Goal: Task Accomplishment & Management: Manage account settings

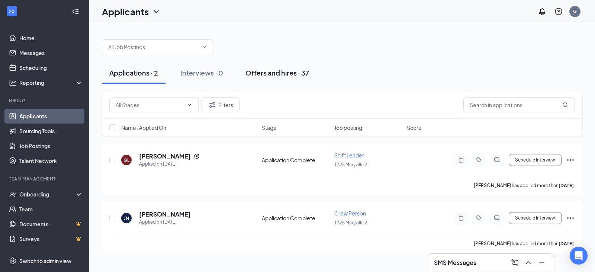
click at [263, 74] on div "Offers and hires · 37" at bounding box center [278, 72] width 64 height 9
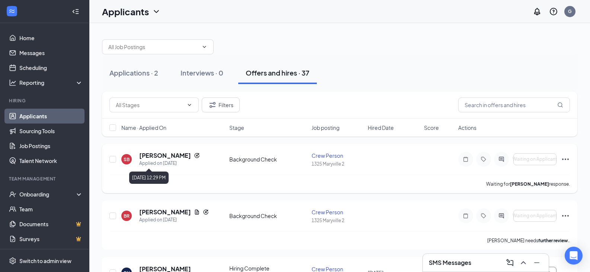
click at [163, 160] on div "Applied on [DATE]" at bounding box center [169, 163] width 61 height 7
click at [166, 155] on h5 "[PERSON_NAME]" at bounding box center [165, 155] width 52 height 8
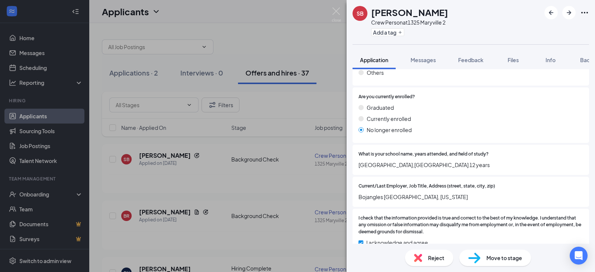
scroll to position [767, 0]
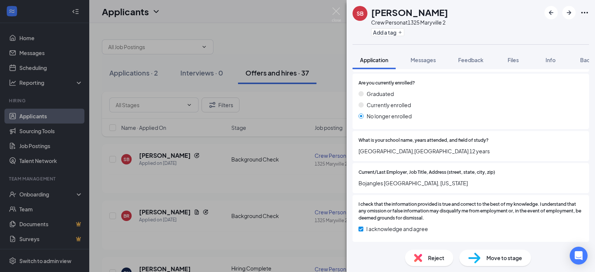
click at [306, 191] on div "SB [PERSON_NAME] Crew Person at 1325 Maryville 2 Add a tag Application Messages…" at bounding box center [297, 136] width 595 height 272
click at [568, 15] on icon "ArrowRight" at bounding box center [569, 12] width 9 height 9
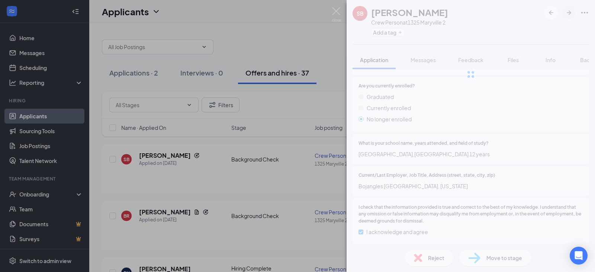
click at [568, 15] on div at bounding box center [471, 74] width 249 height 149
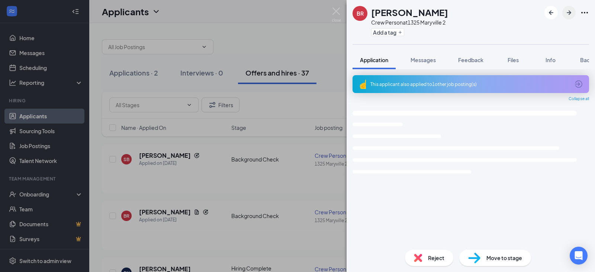
scroll to position [0, 0]
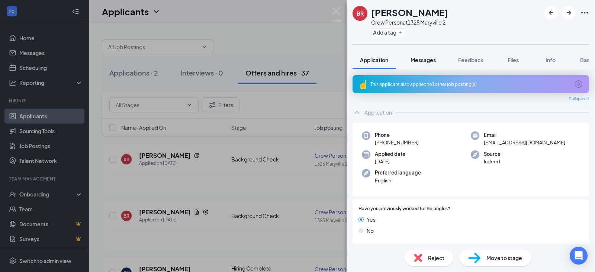
click at [413, 62] on span "Messages" at bounding box center [423, 60] width 25 height 7
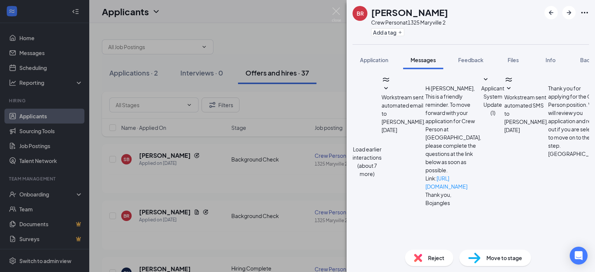
scroll to position [241, 0]
click at [162, 156] on div "BR [PERSON_NAME] Crew Person at 1325 Maryville 2 Add a tag Application Messages…" at bounding box center [297, 136] width 595 height 272
click at [555, 14] on icon "ArrowLeftNew" at bounding box center [551, 12] width 9 height 9
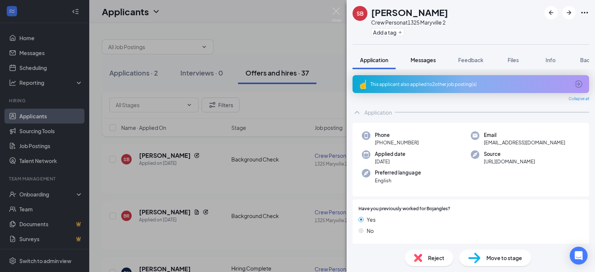
click at [426, 55] on button "Messages" at bounding box center [423, 60] width 40 height 19
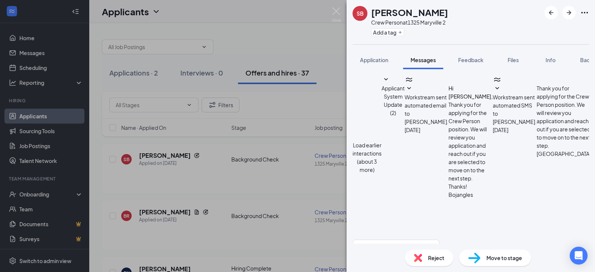
scroll to position [206, 0]
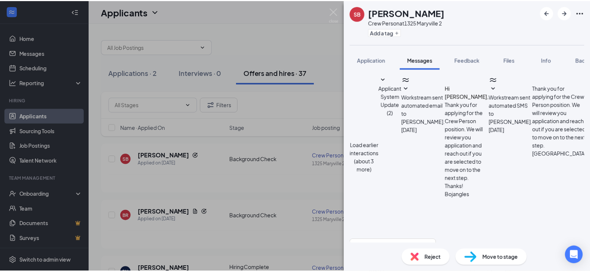
scroll to position [276, 0]
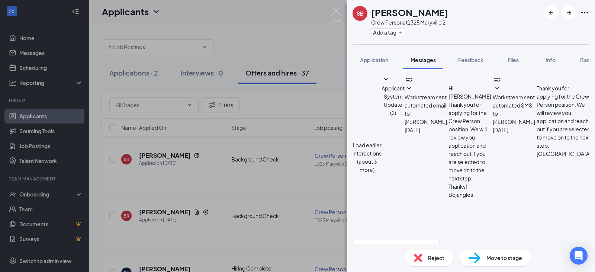
drag, startPoint x: 298, startPoint y: 139, endPoint x: 317, endPoint y: 123, distance: 24.8
click at [298, 139] on div "SB [PERSON_NAME] Crew Person at 1325 Maryville 2 Add a tag Application Messages…" at bounding box center [297, 136] width 595 height 272
